Goal: Entertainment & Leisure: Consume media (video, audio)

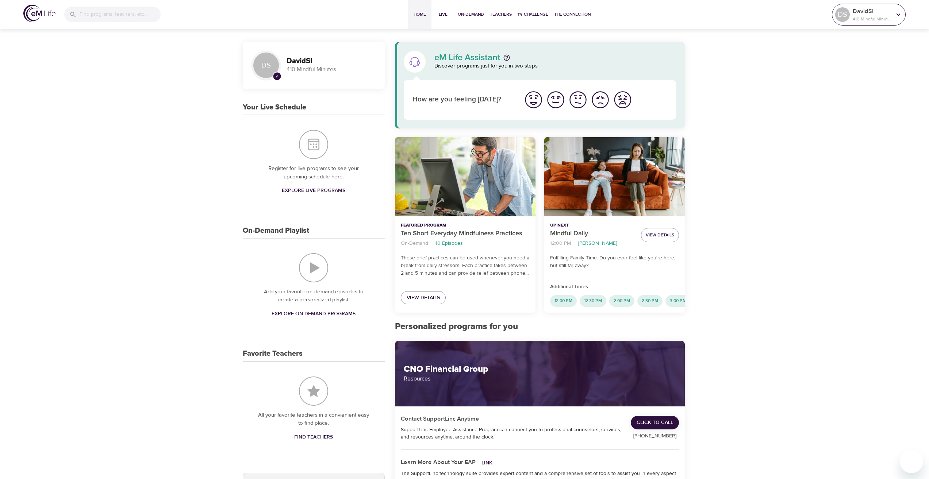
click at [854, 17] on p "410 Mindful Minutes" at bounding box center [872, 19] width 39 height 7
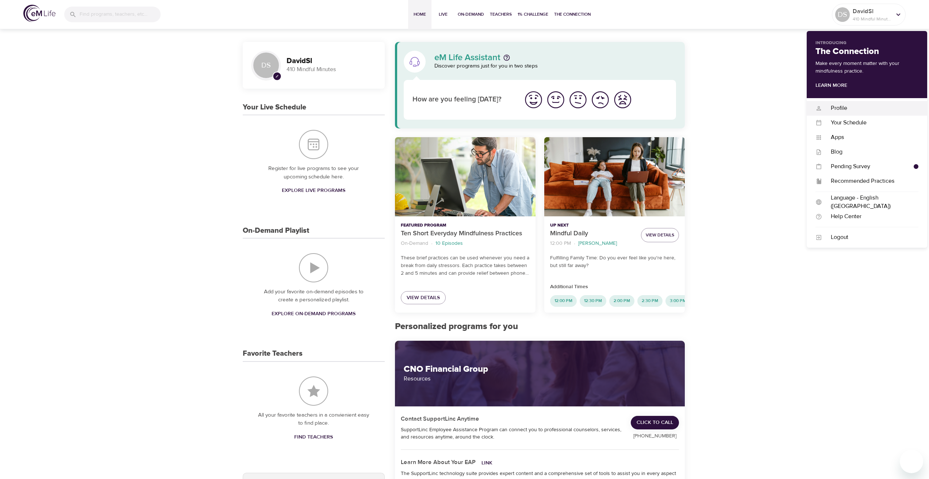
click at [839, 109] on div "Profile" at bounding box center [870, 108] width 96 height 8
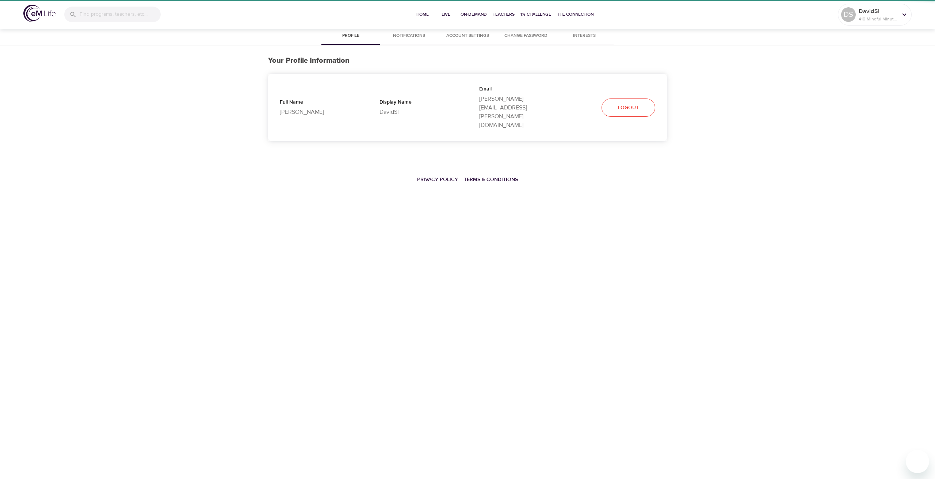
select select "10"
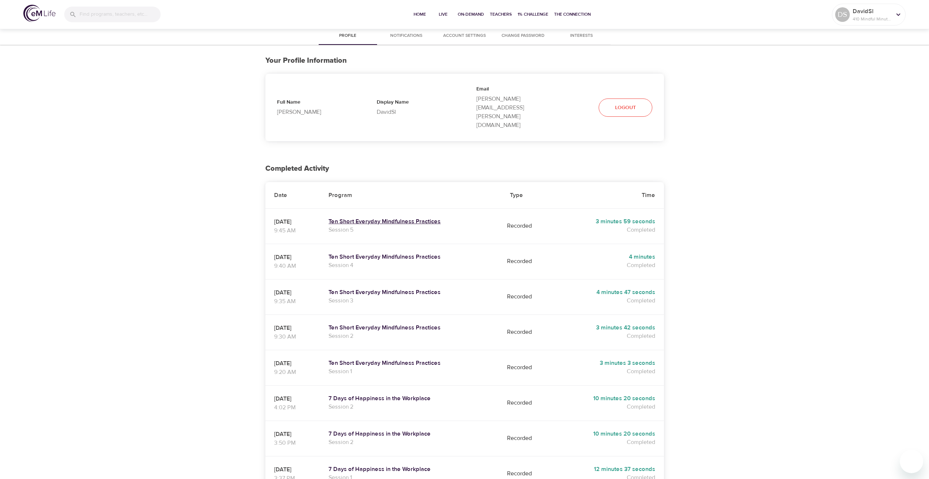
click at [385, 218] on h5 "Ten Short Everyday Mindfulness Practices" at bounding box center [411, 222] width 164 height 8
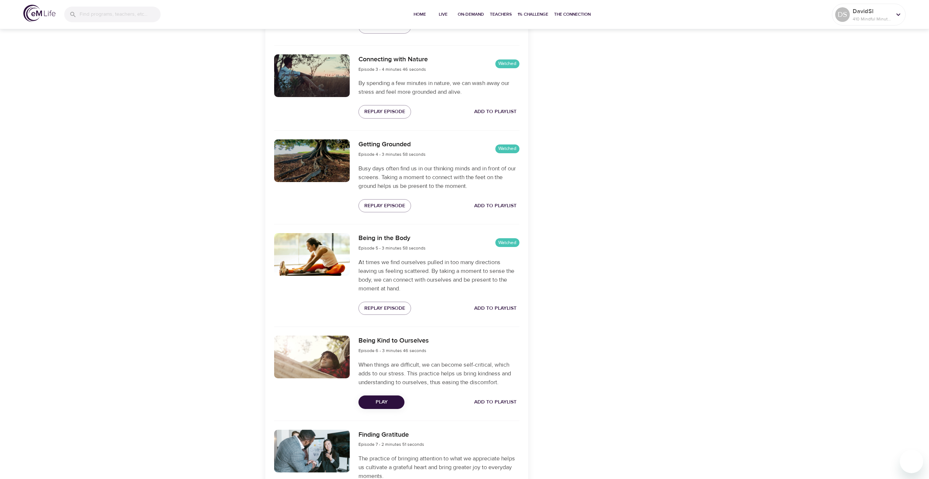
scroll to position [438, 0]
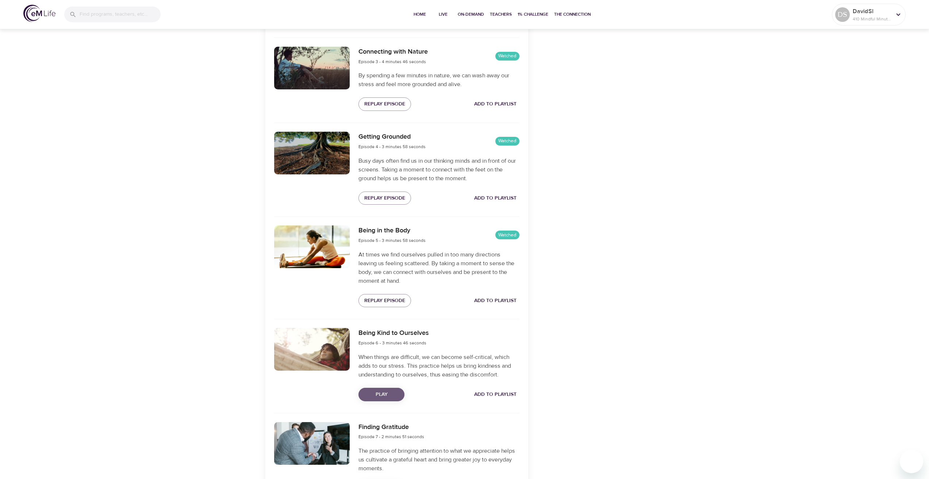
click at [385, 391] on span "Play" at bounding box center [381, 394] width 34 height 9
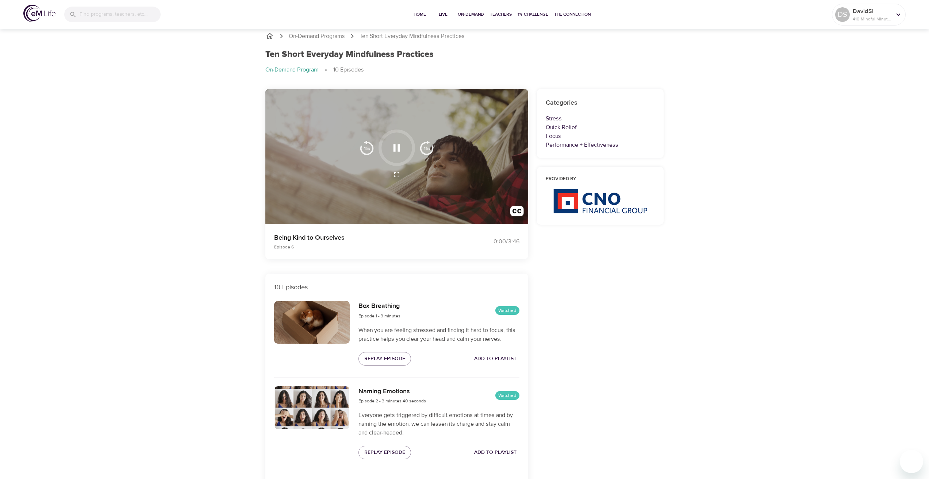
scroll to position [0, 0]
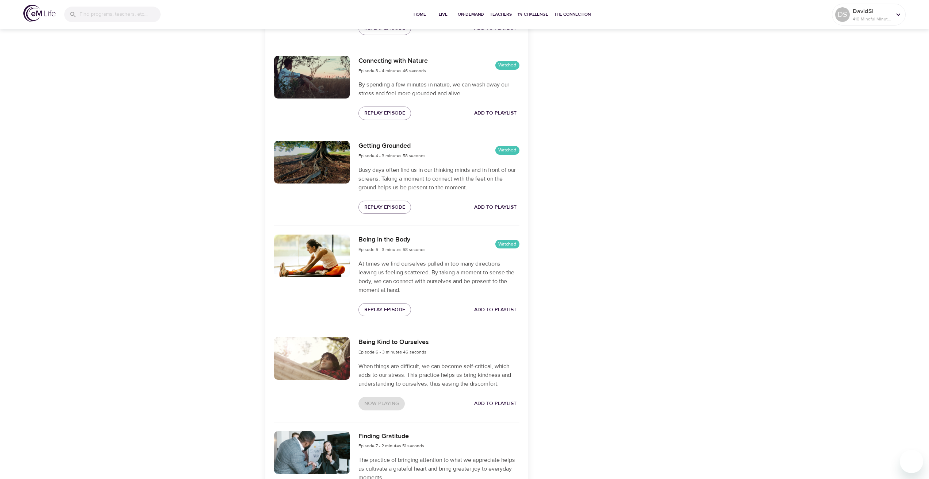
scroll to position [435, 0]
